Goal: Find specific page/section: Find specific page/section

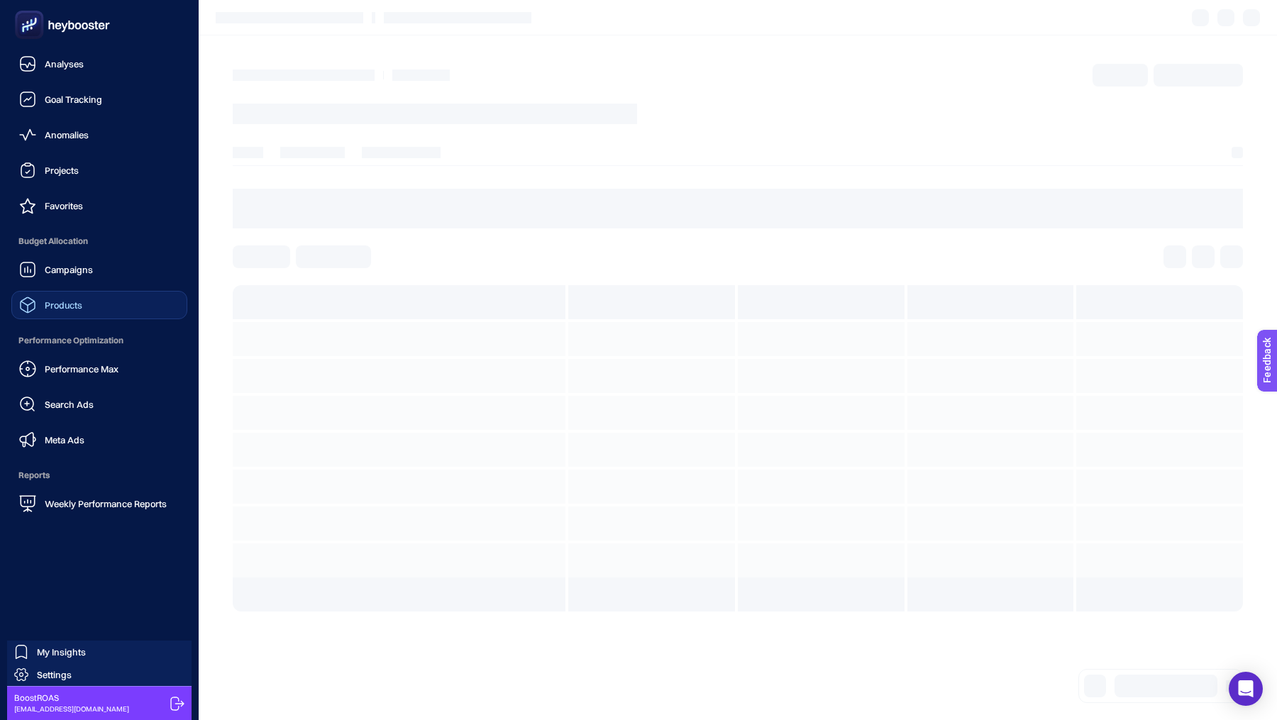
click at [63, 304] on span "Products" at bounding box center [64, 304] width 38 height 11
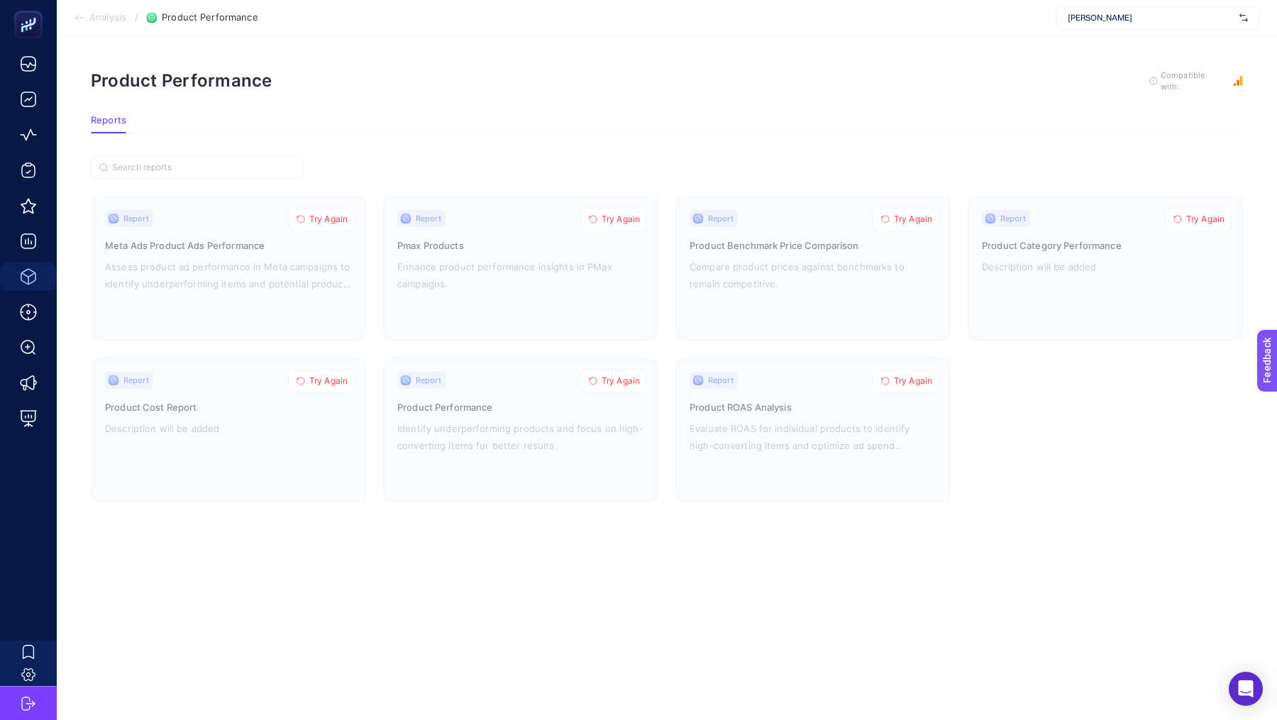
click at [1124, 9] on div "[PERSON_NAME]" at bounding box center [1158, 17] width 204 height 23
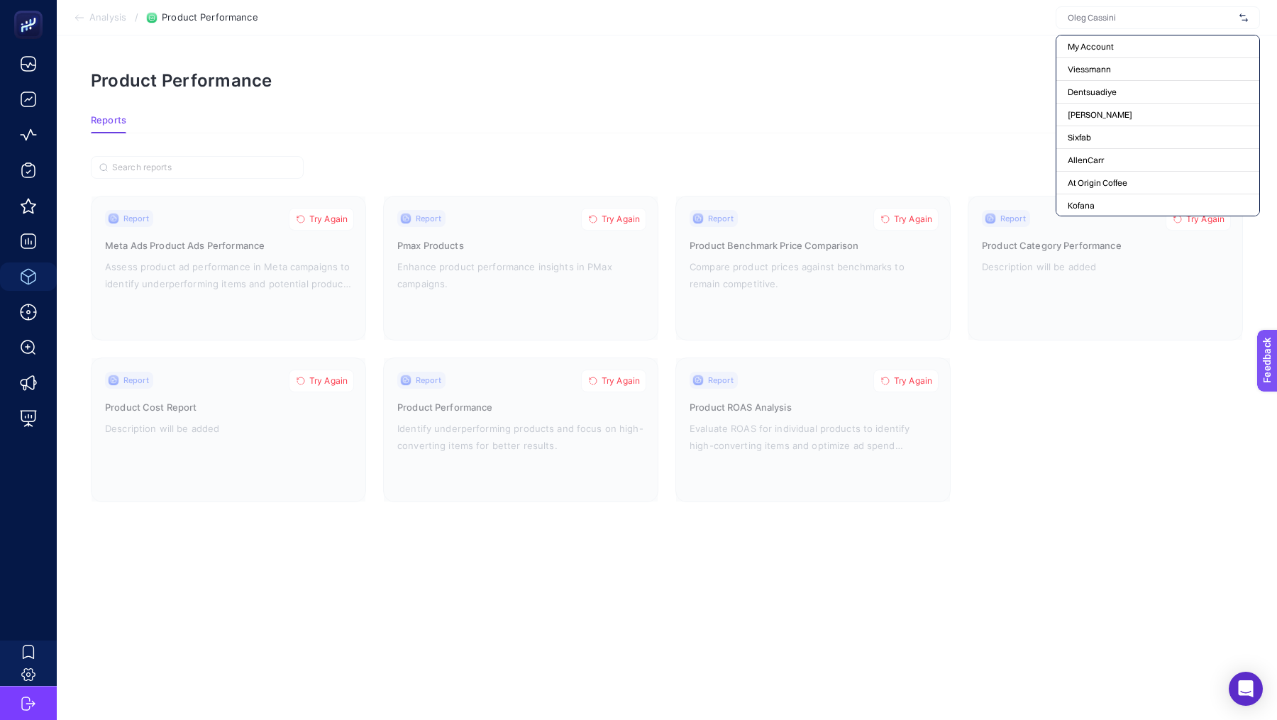
click at [580, 124] on section "Reports" at bounding box center [667, 124] width 1152 height 18
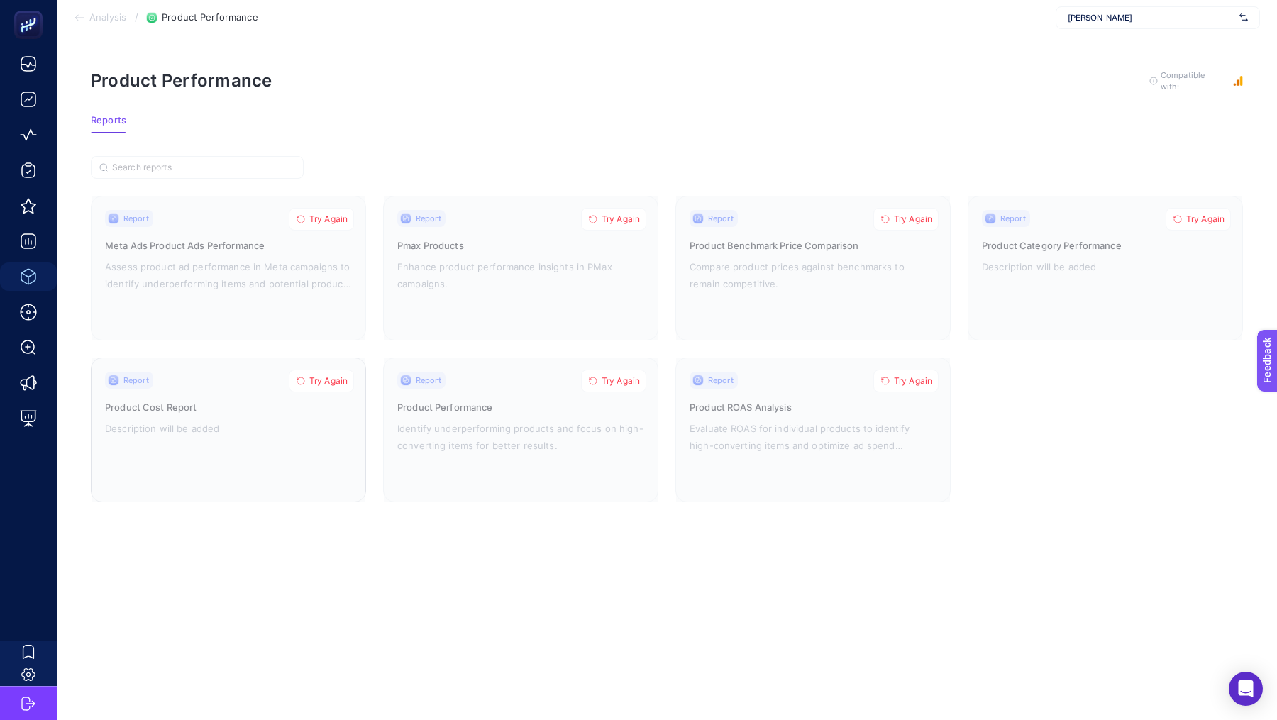
click at [333, 377] on span "Try Again" at bounding box center [328, 380] width 38 height 11
click at [320, 218] on span "Try Again" at bounding box center [328, 219] width 38 height 11
click at [620, 214] on span "Try Again" at bounding box center [621, 219] width 38 height 11
click at [605, 379] on span "Try Again" at bounding box center [621, 380] width 38 height 11
click at [931, 381] on span "Try Again" at bounding box center [913, 380] width 38 height 11
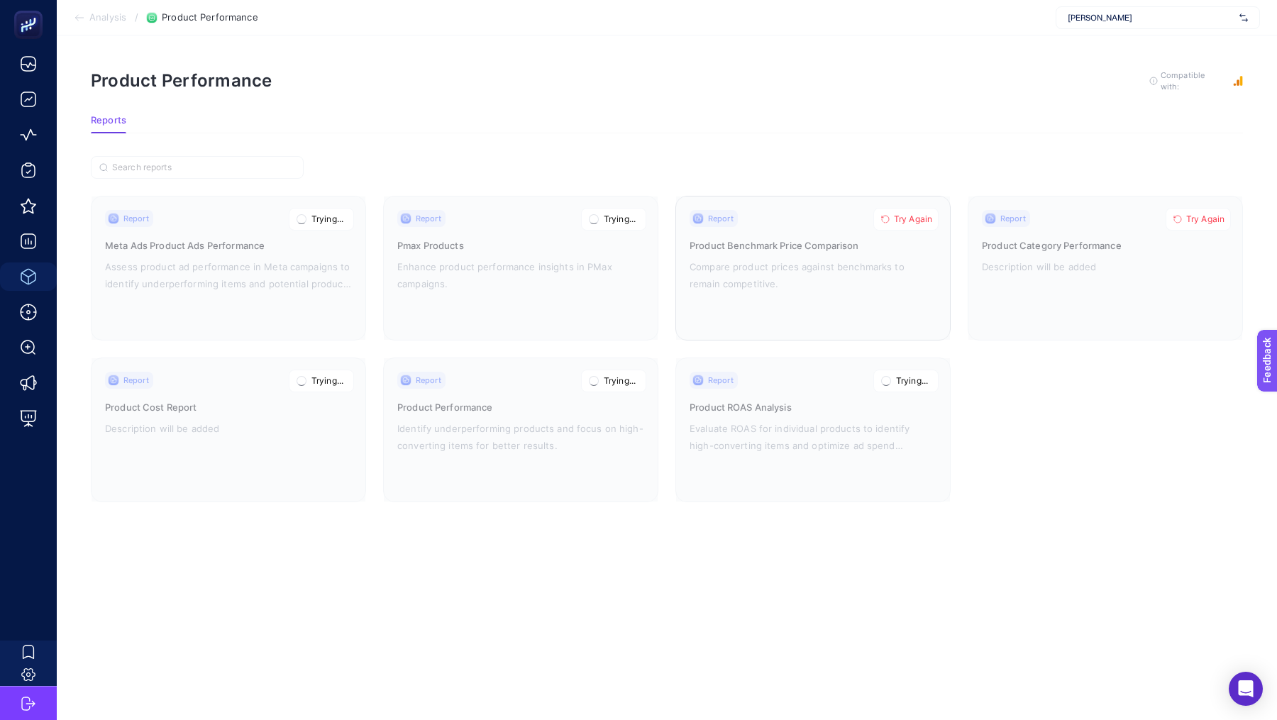
click at [914, 216] on span "Try Again" at bounding box center [913, 219] width 38 height 11
click at [1194, 215] on span "Try Again" at bounding box center [1205, 219] width 38 height 11
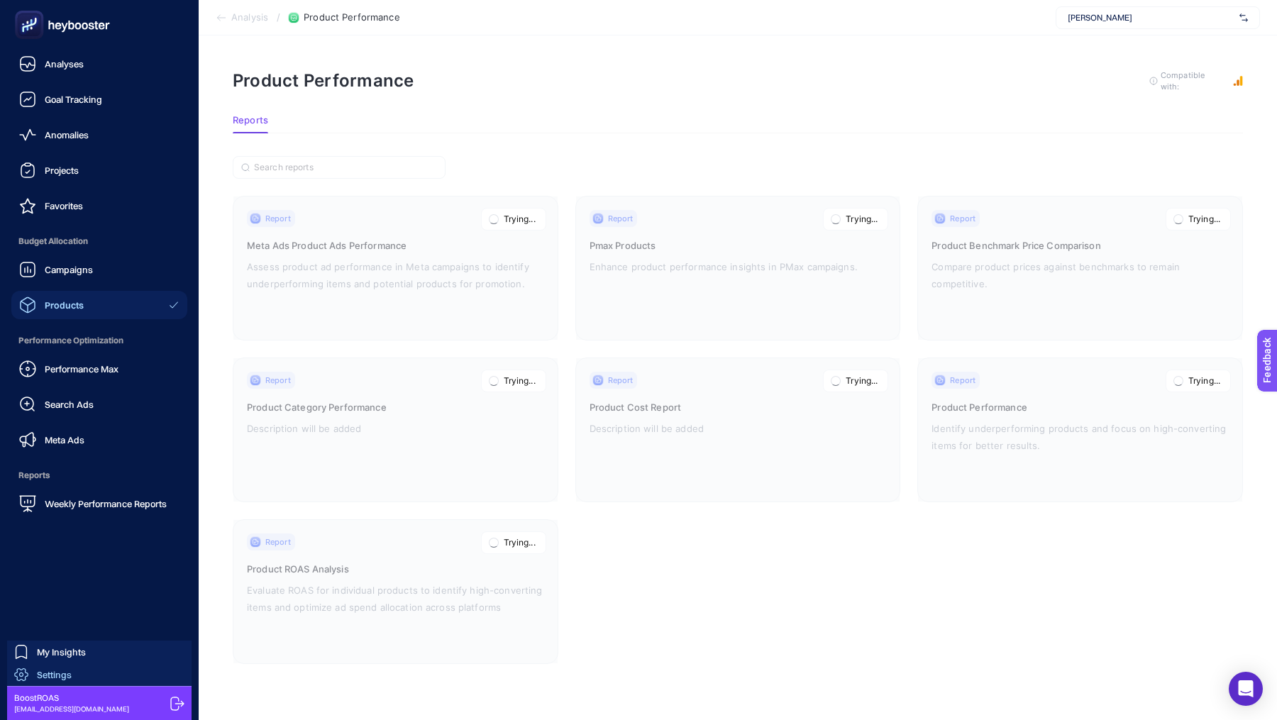
click at [51, 674] on span "Settings" at bounding box center [54, 674] width 35 height 11
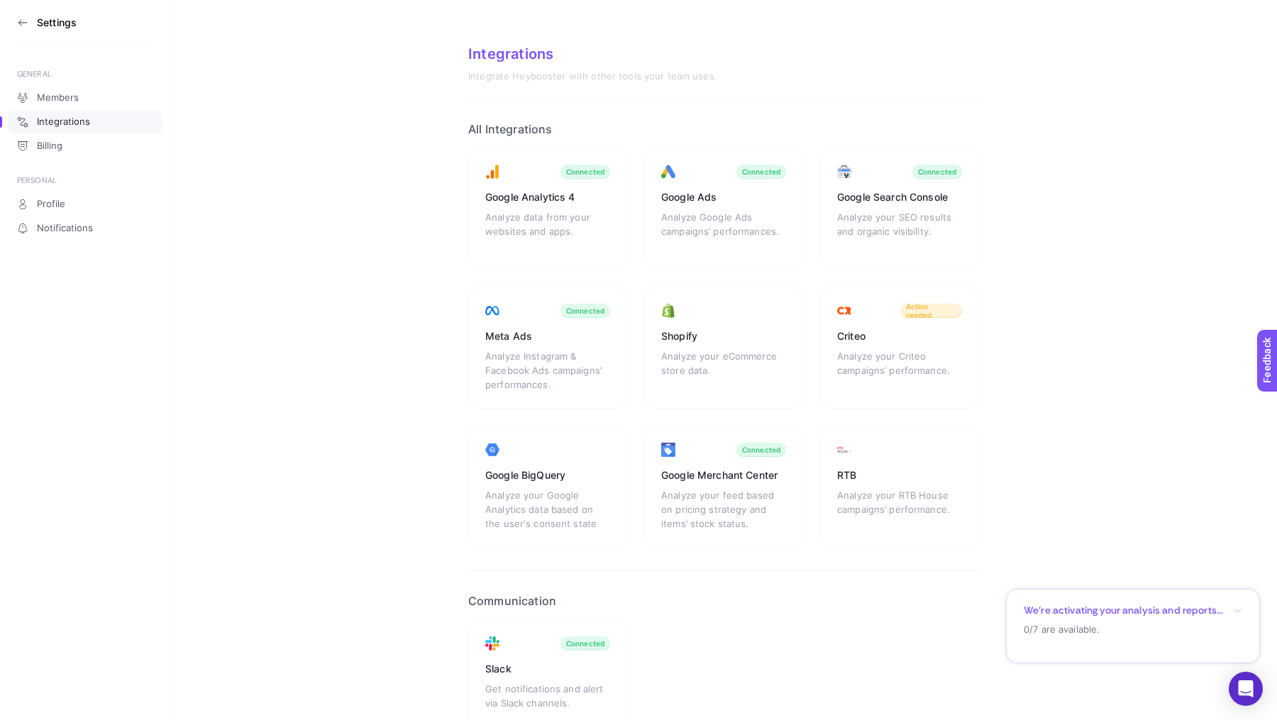
click at [24, 13] on section "Settings" at bounding box center [85, 22] width 136 height 45
click at [23, 21] on icon at bounding box center [22, 22] width 11 height 11
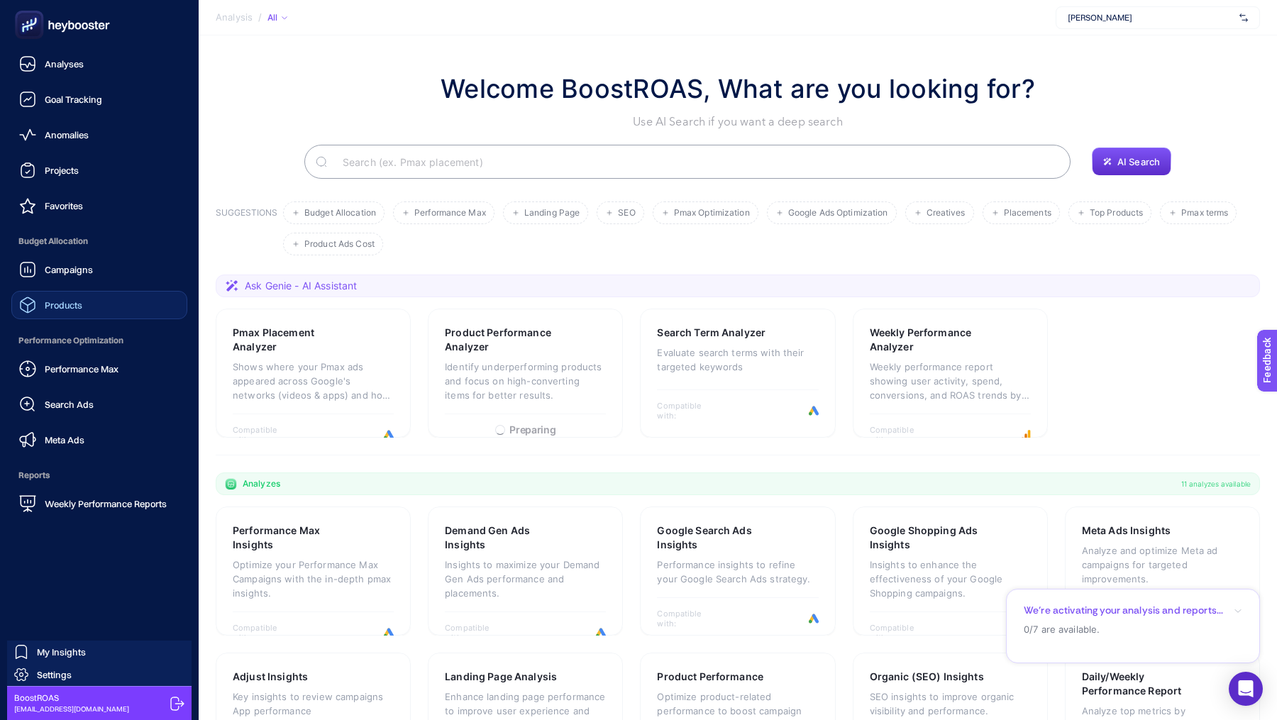
click at [79, 316] on link "Products" at bounding box center [99, 305] width 176 height 28
